Goal: Share content

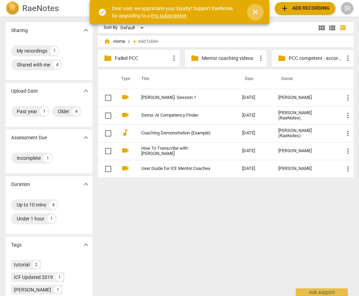
click at [256, 13] on span "close" at bounding box center [255, 12] width 8 height 8
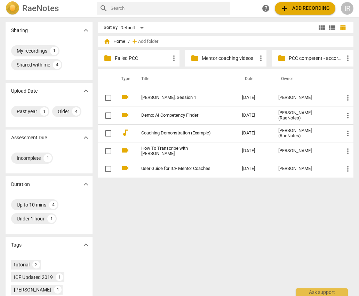
click at [302, 57] on p "PCC competent - according to AI Assessment" at bounding box center [316, 58] width 55 height 7
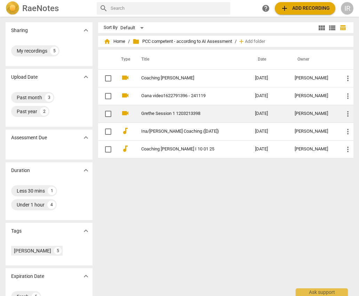
click at [168, 111] on link "Grethe Session 1 1203213398" at bounding box center [185, 113] width 89 height 5
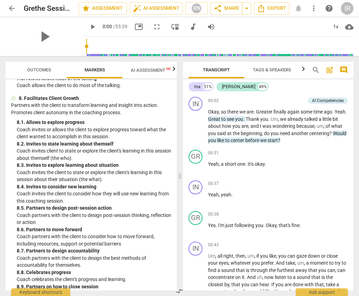
scroll to position [885, 0]
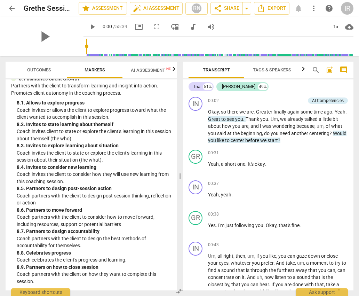
click at [146, 68] on span "AI Assessment New" at bounding box center [152, 70] width 43 height 5
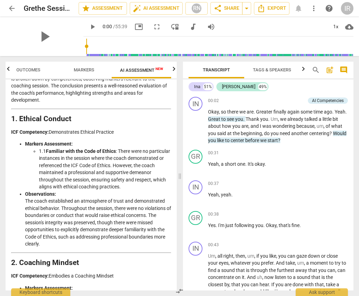
scroll to position [0, 0]
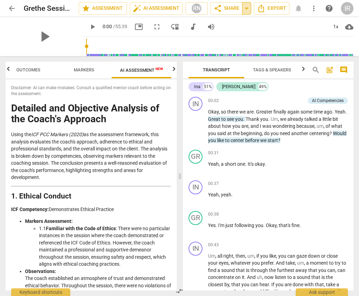
click at [245, 8] on span "arrow_drop_down" at bounding box center [247, 8] width 8 height 8
click at [231, 8] on span "share Share" at bounding box center [227, 8] width 26 height 8
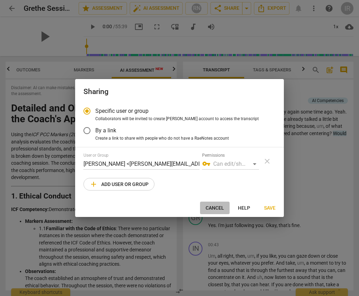
click at [212, 207] on span "Cancel" at bounding box center [215, 208] width 18 height 7
radio input "false"
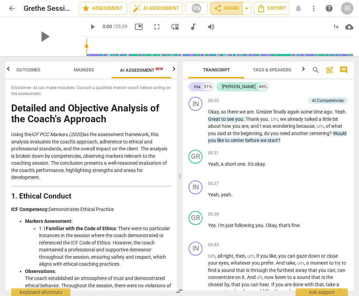
click at [237, 8] on span "share Share" at bounding box center [227, 8] width 26 height 8
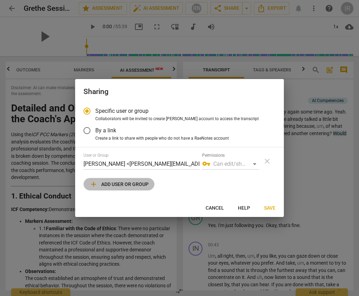
click at [90, 182] on span "add" at bounding box center [94, 184] width 8 height 8
radio input "false"
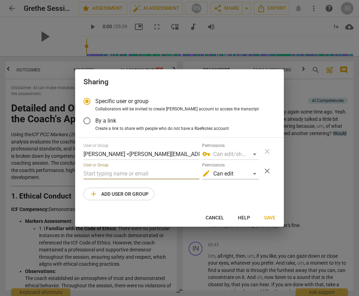
click at [90, 175] on input "text" at bounding box center [142, 173] width 116 height 11
drag, startPoint x: 98, startPoint y: 173, endPoint x: 77, endPoint y: 175, distance: 21.6
click at [77, 175] on div "Specific user or group Collaborators will be invited to create RaeNotes account…" at bounding box center [179, 151] width 209 height 116
paste input ".[EMAIL_ADDRESS][DOMAIN_NAME]"
type input "[PERSON_NAME][EMAIL_ADDRESS][DOMAIN_NAME]"
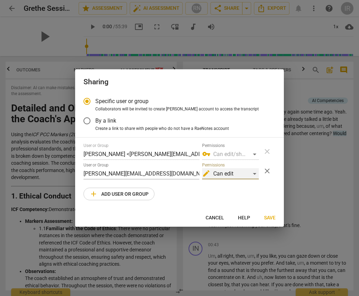
click at [254, 172] on div "edit Can edit" at bounding box center [230, 173] width 57 height 11
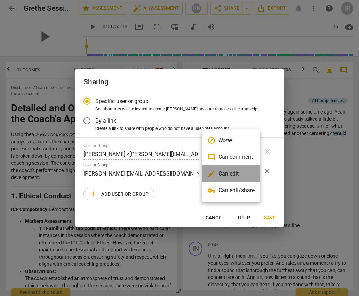
click at [254, 172] on li "edit Can edit" at bounding box center [231, 173] width 59 height 17
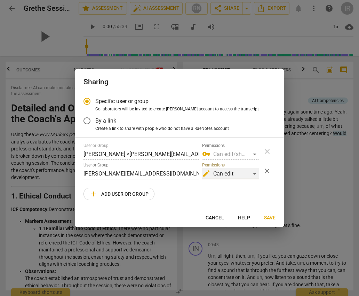
click at [254, 172] on div "edit Can edit" at bounding box center [230, 173] width 57 height 11
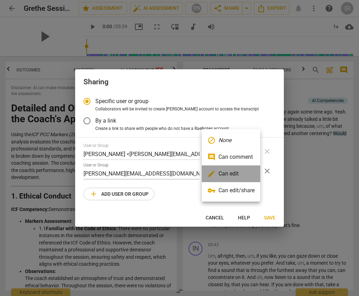
click at [254, 172] on li "edit Can edit" at bounding box center [231, 173] width 59 height 17
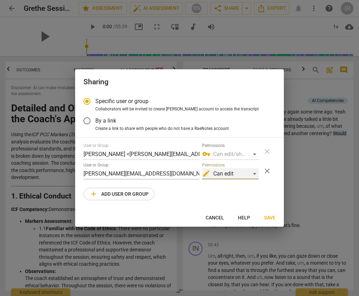
click at [254, 173] on div "edit Can edit" at bounding box center [230, 173] width 57 height 11
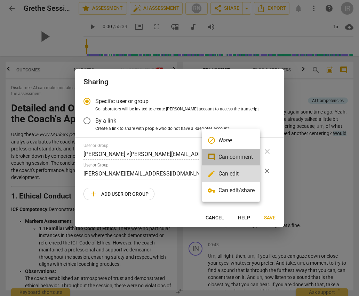
click at [249, 157] on li "comment Can comment" at bounding box center [231, 157] width 59 height 17
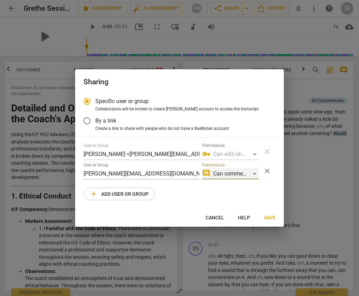
click at [255, 174] on div "comment Can comment" at bounding box center [230, 173] width 57 height 11
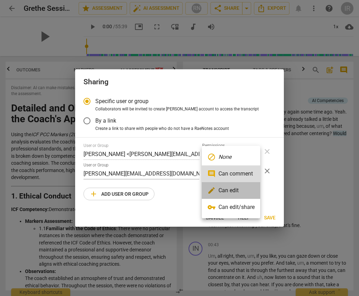
click at [236, 187] on li "edit Can edit" at bounding box center [231, 190] width 59 height 17
radio input "false"
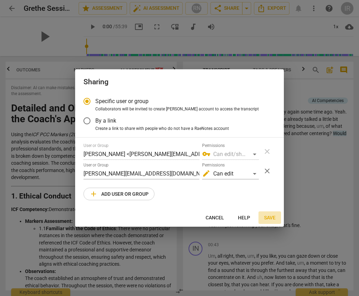
click at [270, 217] on span "Save" at bounding box center [269, 218] width 11 height 7
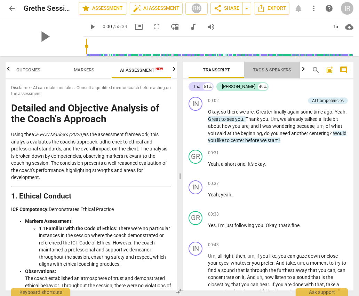
click at [269, 69] on span "Tags & Speakers" at bounding box center [272, 69] width 38 height 5
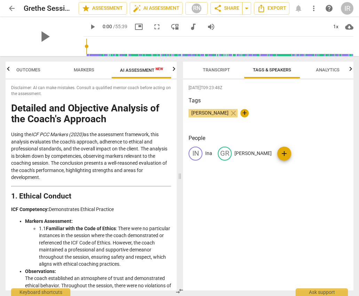
click at [244, 150] on p "[PERSON_NAME]" at bounding box center [253, 153] width 37 height 7
click at [245, 153] on input "[PERSON_NAME]" at bounding box center [263, 153] width 56 height 11
click at [246, 154] on input "[PERSON_NAME]" at bounding box center [263, 153] width 56 height 11
type input "Grethe"
click at [270, 234] on div "[DATE]T09:23:48Z Tags [PERSON_NAME] close + People IN Ina edit Grethe delete add" at bounding box center [268, 184] width 171 height 211
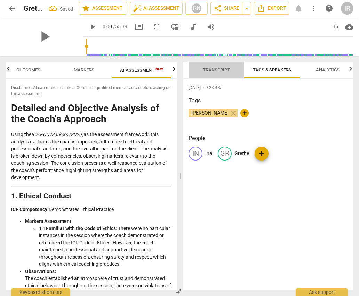
click at [211, 67] on span "Transcript" at bounding box center [217, 69] width 44 height 9
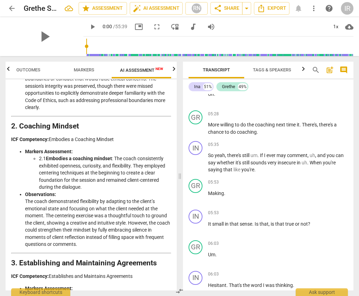
scroll to position [837, 0]
click at [278, 153] on span "may" at bounding box center [282, 155] width 10 height 6
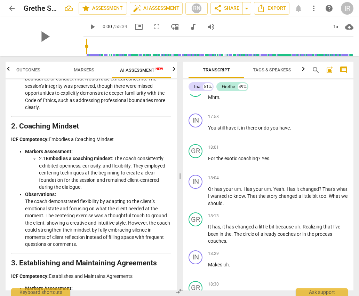
scroll to position [2906, 0]
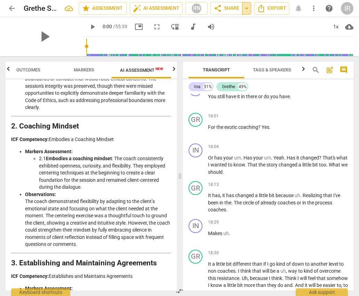
click at [248, 6] on span "arrow_drop_down" at bounding box center [247, 8] width 8 height 8
click at [281, 23] on div "play_arrow 0:00 / 55:39 picture_in_picture fullscreen move_down audiotrack volu…" at bounding box center [219, 27] width 270 height 20
click at [10, 7] on span "arrow_back" at bounding box center [12, 8] width 8 height 8
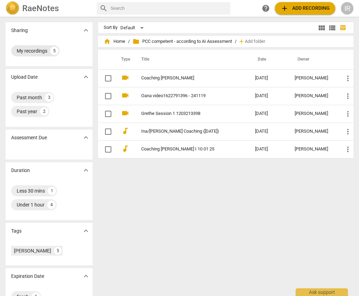
click at [25, 49] on div "My recordings" at bounding box center [32, 50] width 31 height 7
click at [119, 41] on span "home Home" at bounding box center [115, 41] width 22 height 7
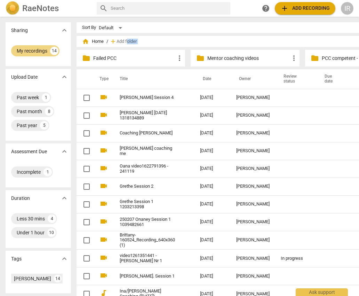
drag, startPoint x: 119, startPoint y: 41, endPoint x: 109, endPoint y: 61, distance: 22.9
click at [109, 61] on div "home Home / add Add folder folder Failed PCC more_vert folder Mentor coaching v…" at bounding box center [248, 192] width 343 height 306
click at [109, 61] on p "Failed PCC" at bounding box center [134, 58] width 82 height 7
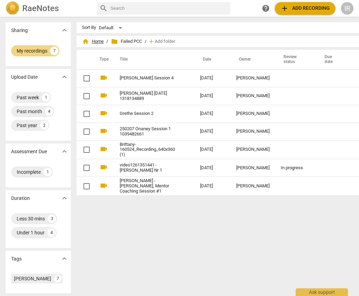
click at [87, 40] on span "home Home" at bounding box center [93, 41] width 22 height 7
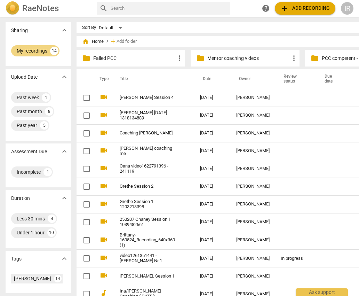
click at [322, 58] on p "PCC competent - according to AI Assessment" at bounding box center [363, 58] width 82 height 7
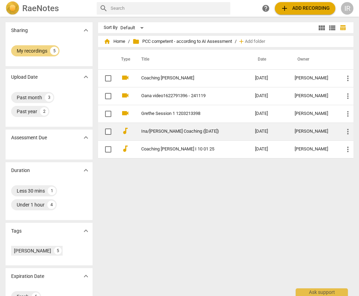
click at [152, 133] on link "Ina/[PERSON_NAME] Coaching ([DATE])" at bounding box center [185, 131] width 89 height 5
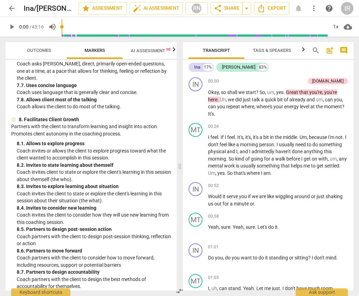
scroll to position [865, 0]
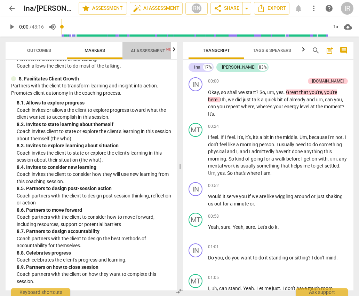
click at [156, 50] on span "AI Assessment New" at bounding box center [152, 50] width 43 height 5
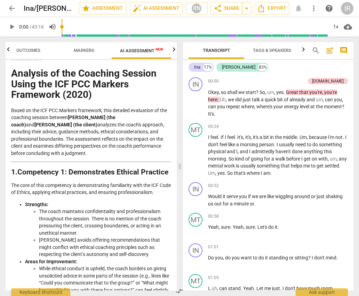
scroll to position [0, 0]
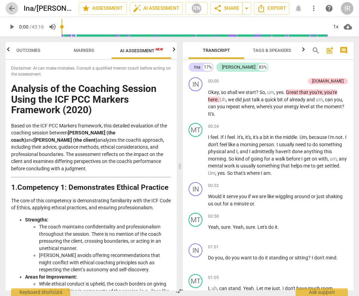
click at [11, 6] on span "arrow_back" at bounding box center [12, 8] width 8 height 8
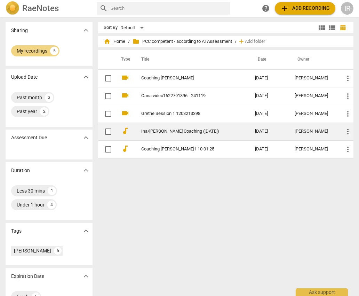
click at [170, 131] on link "Ina/[PERSON_NAME] Coaching ([DATE])" at bounding box center [185, 131] width 89 height 5
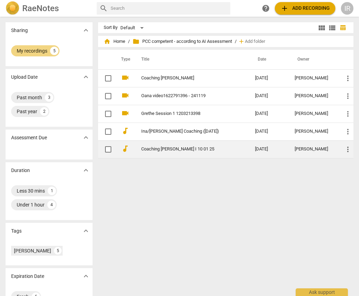
click at [144, 147] on link "Coaching [PERSON_NAME] I 10 01 25" at bounding box center [185, 149] width 89 height 5
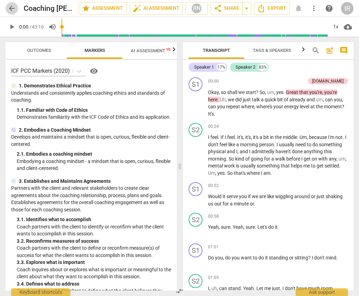
click at [8, 9] on span "arrow_back" at bounding box center [12, 8] width 8 height 8
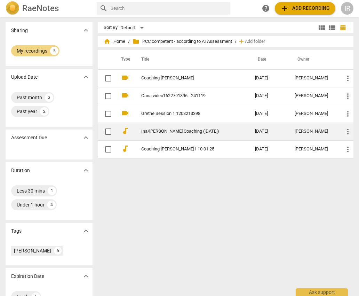
click at [130, 131] on td "audiotrack" at bounding box center [124, 132] width 17 height 18
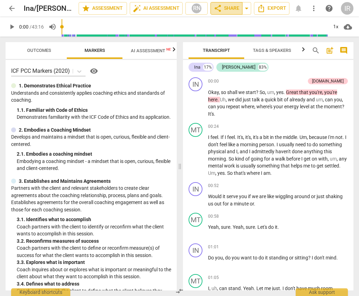
click at [217, 9] on span "share" at bounding box center [218, 8] width 8 height 8
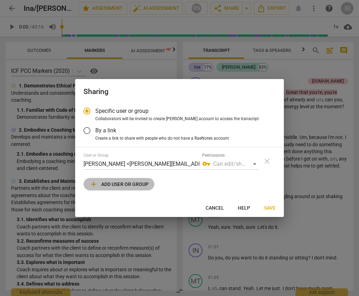
click at [115, 184] on span "add Add user or group" at bounding box center [119, 184] width 59 height 8
radio input "false"
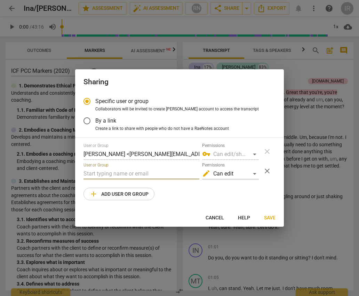
click at [108, 175] on input "text" at bounding box center [142, 173] width 116 height 11
type input "c"
click at [94, 173] on input "text" at bounding box center [142, 173] width 116 height 11
paste input "[PERSON_NAME][EMAIL_ADDRESS][DOMAIN_NAME]"
type input "[PERSON_NAME][EMAIL_ADDRESS][DOMAIN_NAME]"
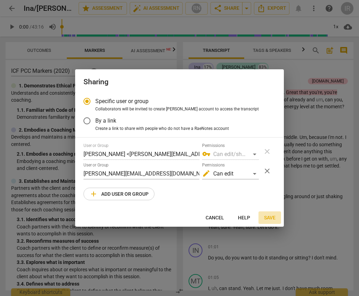
click at [273, 215] on span "Save" at bounding box center [269, 218] width 11 height 7
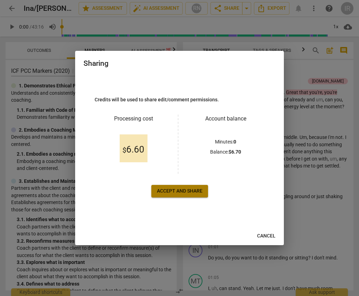
click at [177, 193] on span "Accept and share" at bounding box center [180, 191] width 46 height 7
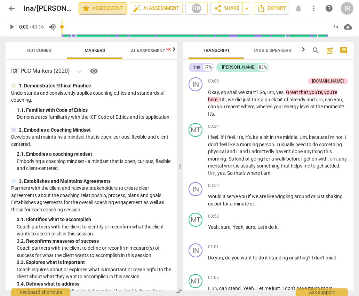
click at [88, 7] on span "star Assessment" at bounding box center [103, 8] width 42 height 8
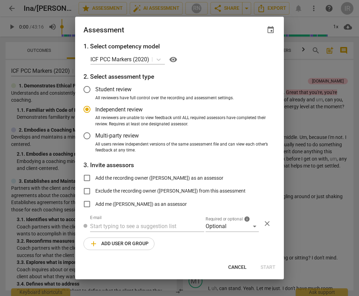
click at [5, 38] on div at bounding box center [179, 148] width 359 height 296
radio input "false"
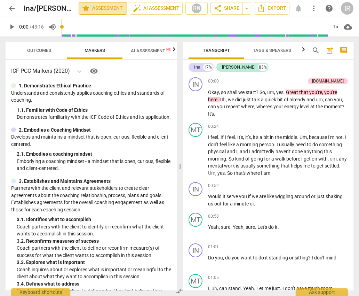
click at [112, 6] on span "star Assessment" at bounding box center [103, 8] width 42 height 8
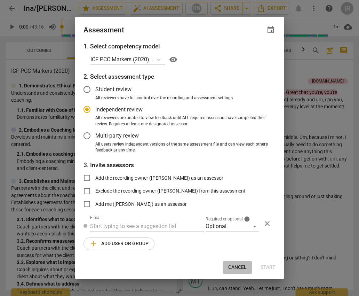
click at [236, 266] on span "Cancel" at bounding box center [237, 267] width 18 height 7
radio input "false"
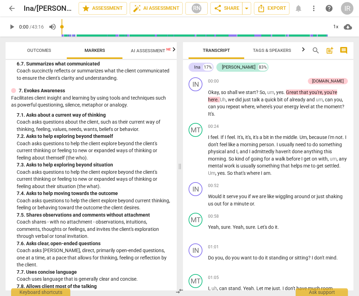
scroll to position [865, 0]
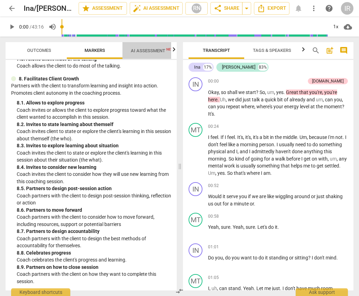
click at [147, 51] on span "AI Assessment New" at bounding box center [152, 50] width 43 height 5
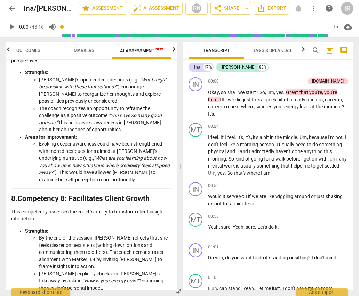
scroll to position [1467, 0]
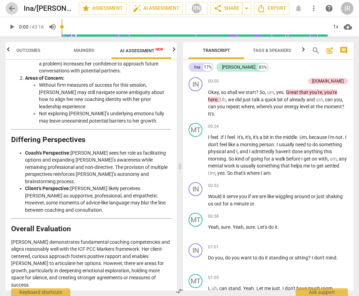
click at [10, 9] on span "arrow_back" at bounding box center [12, 8] width 8 height 8
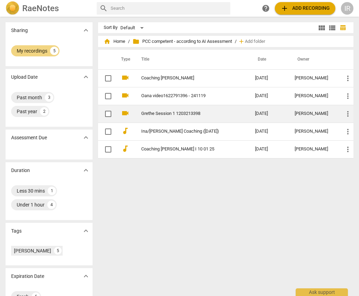
click at [155, 113] on link "Grethe Session 1 1203213398" at bounding box center [185, 113] width 89 height 5
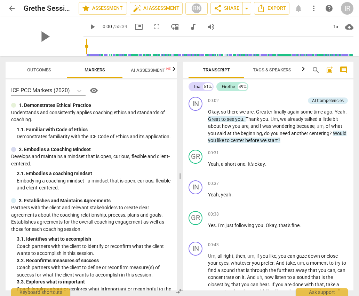
scroll to position [885, 0]
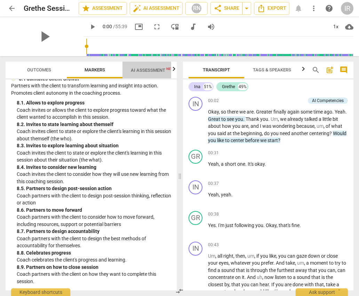
click at [146, 68] on span "AI Assessment New" at bounding box center [152, 70] width 43 height 5
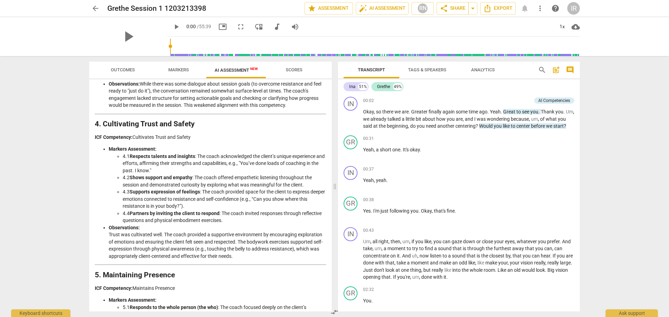
scroll to position [0, 0]
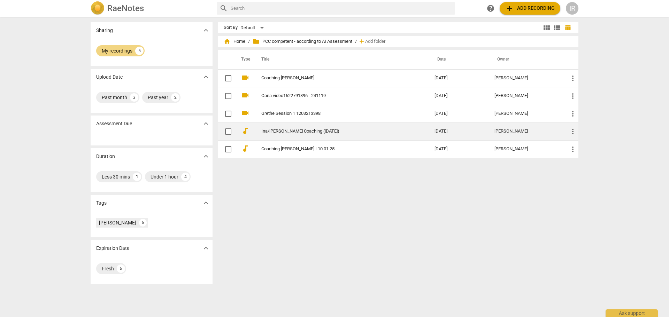
click at [268, 130] on link "Ina/[PERSON_NAME] Coaching ([DATE])" at bounding box center [335, 131] width 148 height 5
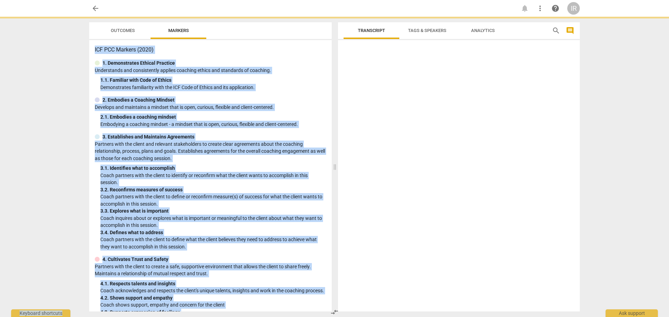
click at [268, 130] on div "ICF PCC Markers (2020) 1. Demonstrates Ethical Practice Understands and consist…" at bounding box center [210, 176] width 242 height 272
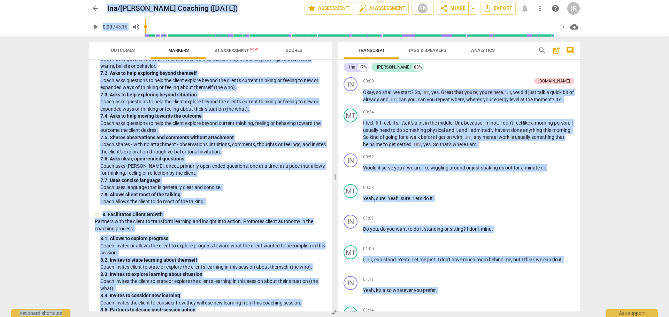
scroll to position [694, 0]
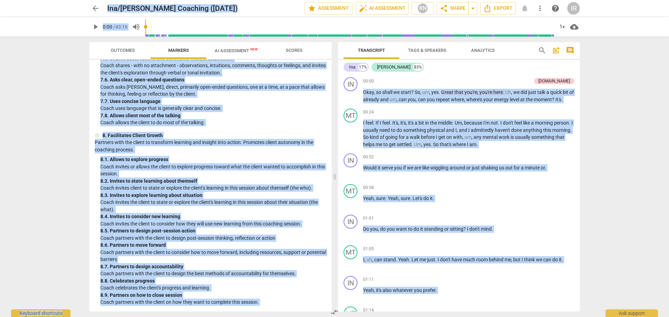
click at [229, 51] on span "AI Assessment New" at bounding box center [236, 50] width 43 height 5
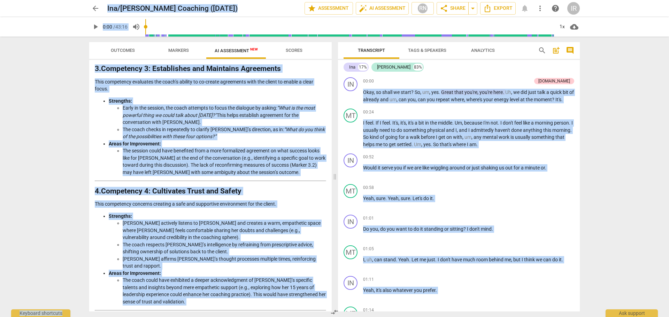
scroll to position [0, 0]
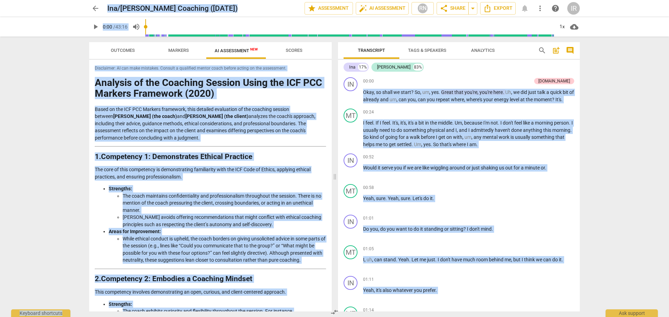
click at [286, 50] on span "Scores" at bounding box center [294, 50] width 17 height 5
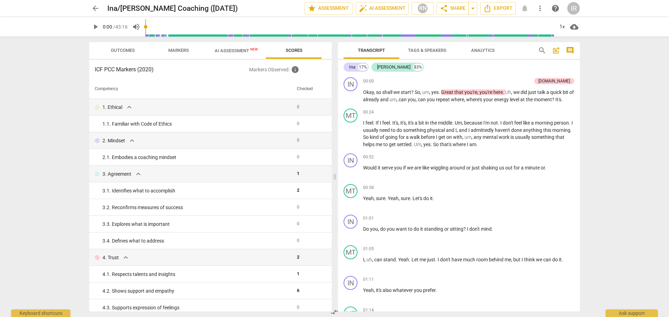
click at [55, 77] on div "arrow_back [PERSON_NAME]/[PERSON_NAME] Coaching ([DATE]) edit star Assessment a…" at bounding box center [334, 158] width 669 height 317
click at [96, 6] on span "arrow_back" at bounding box center [95, 8] width 8 height 8
